Goal: Information Seeking & Learning: Compare options

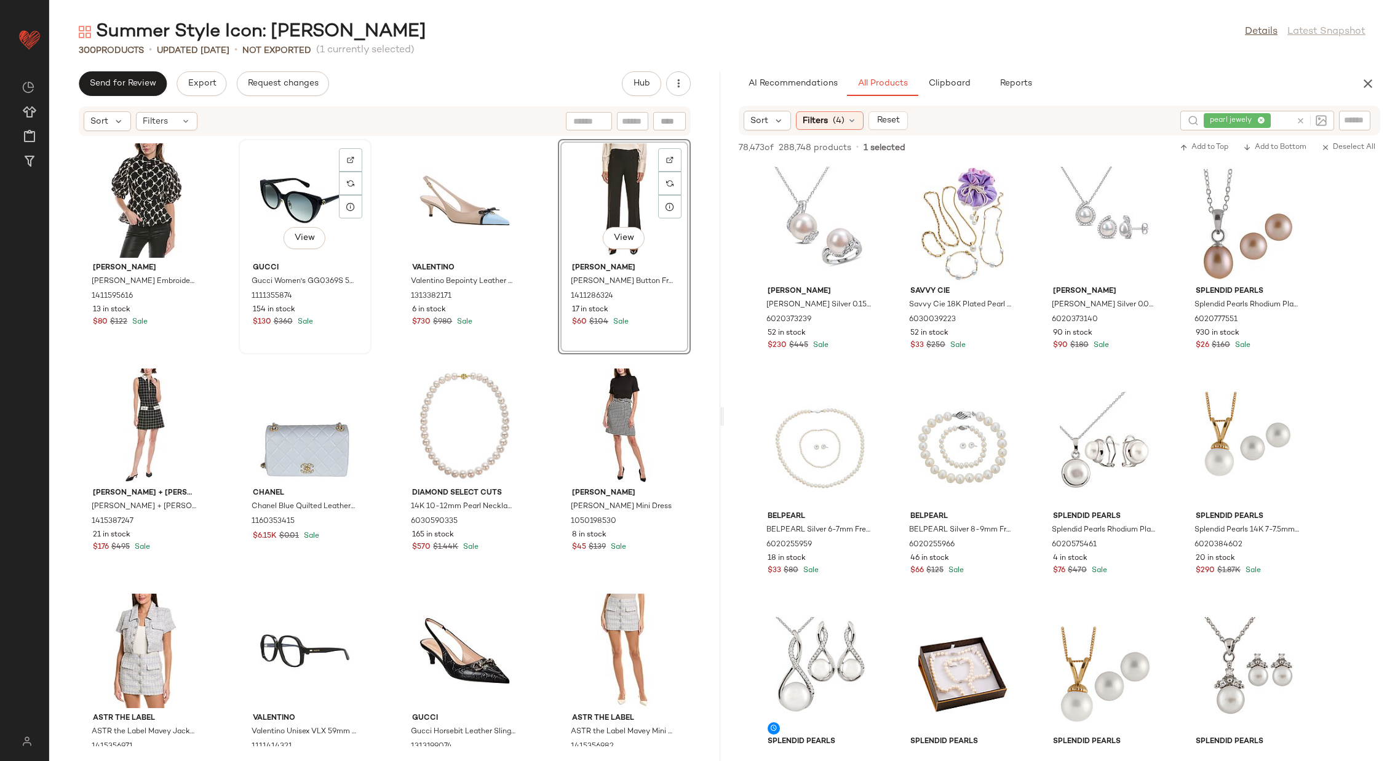
click at [274, 192] on div "View" at bounding box center [305, 200] width 124 height 114
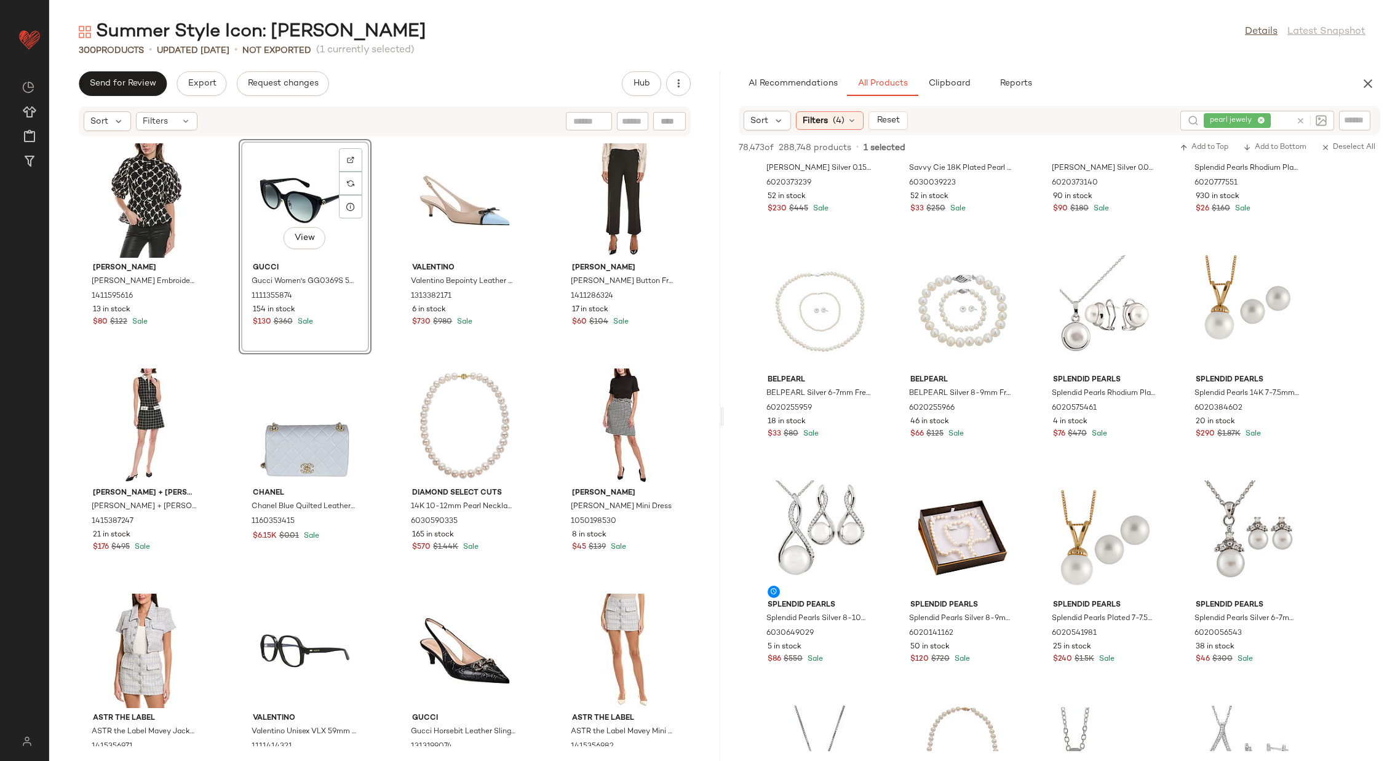
click at [375, 227] on div "[PERSON_NAME] Embroidered Puff Sleeve Peplum Top 1411595616 13 in stock $80 $12…" at bounding box center [384, 442] width 671 height 610
click at [488, 231] on div "View" at bounding box center [464, 200] width 124 height 114
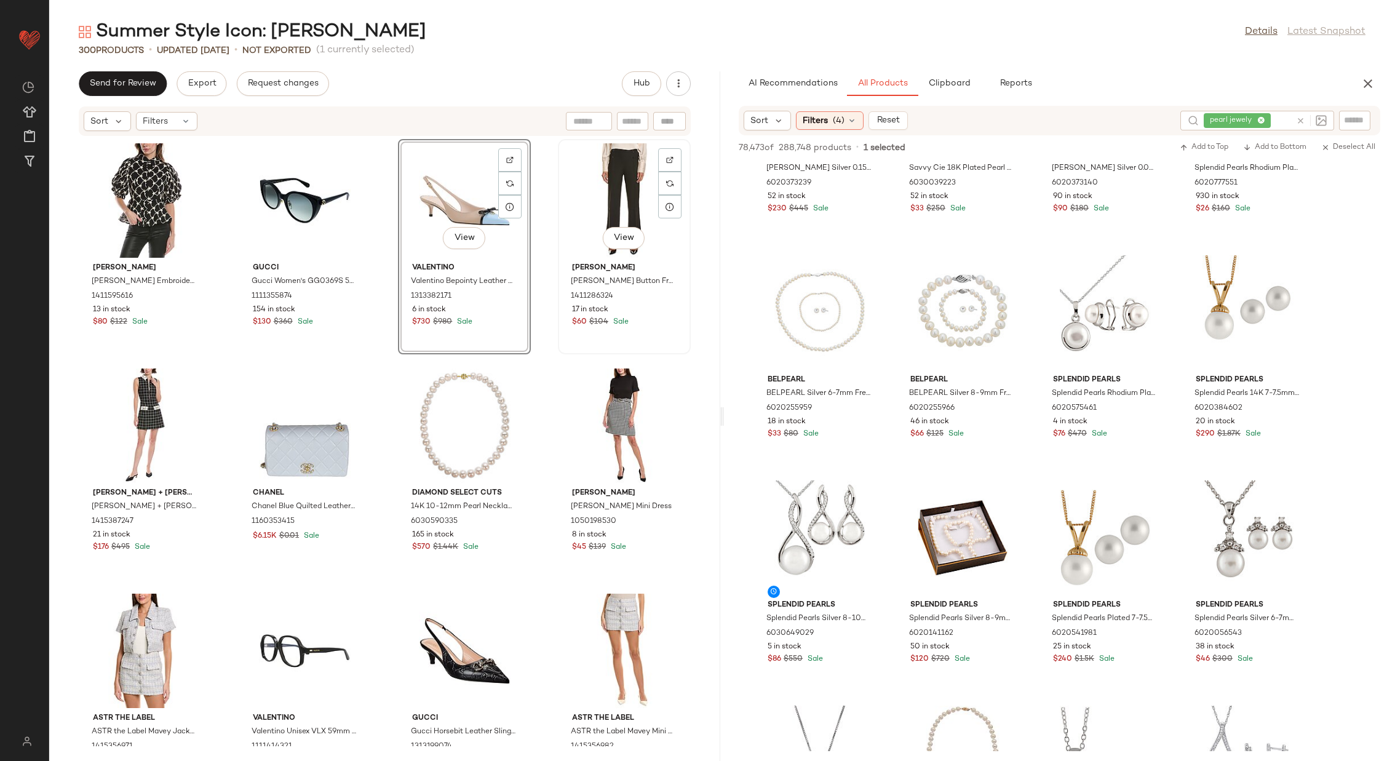
click at [604, 213] on div "View" at bounding box center [624, 200] width 124 height 114
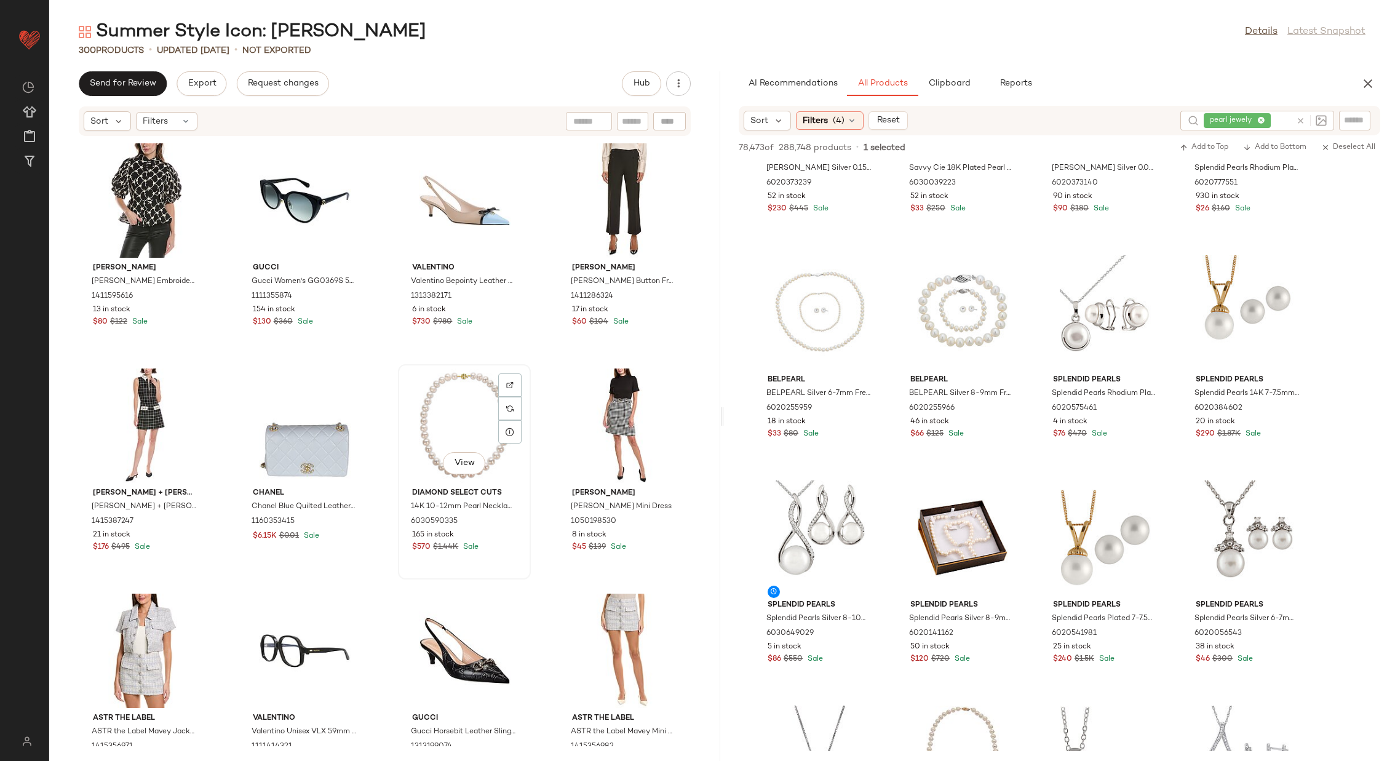
click at [450, 411] on div "View" at bounding box center [464, 425] width 124 height 114
click at [588, 411] on div "View" at bounding box center [624, 425] width 124 height 114
